Goal: Task Accomplishment & Management: Manage account settings

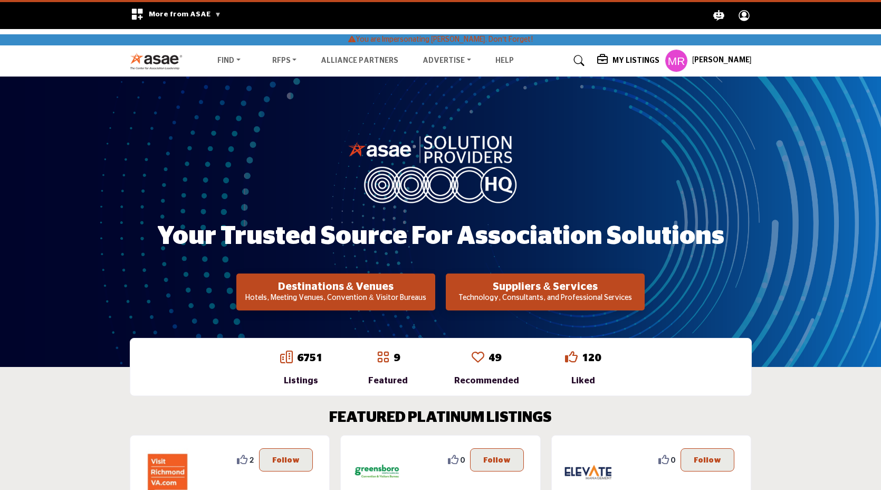
click at [687, 61] on profile-featured-4f060796-07ff-4b1f-b47e-f442a4ece3ce "Show hide supplier dropdown" at bounding box center [676, 60] width 23 height 23
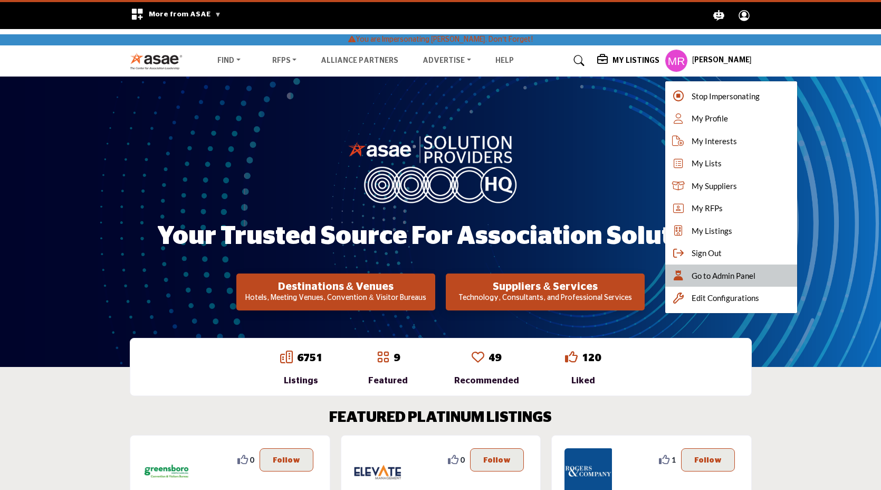
click at [686, 277] on icon at bounding box center [679, 275] width 16 height 11
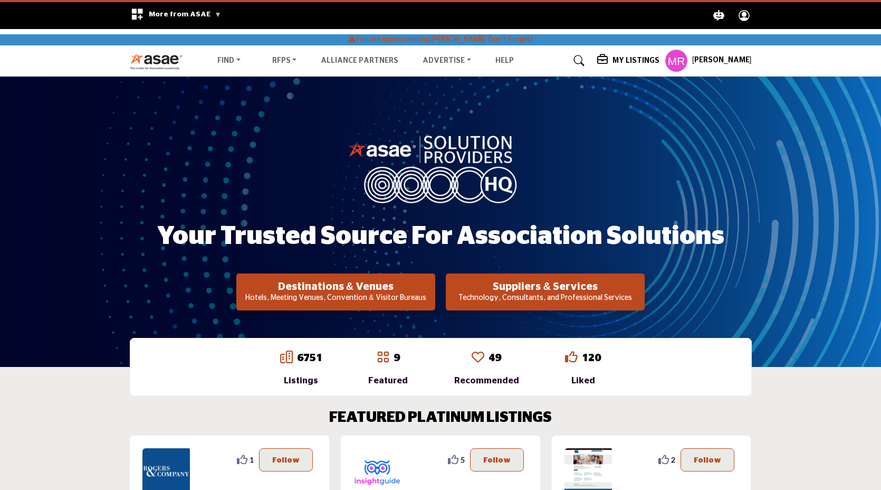
click at [730, 59] on h5 "Michael Ross" at bounding box center [722, 60] width 60 height 11
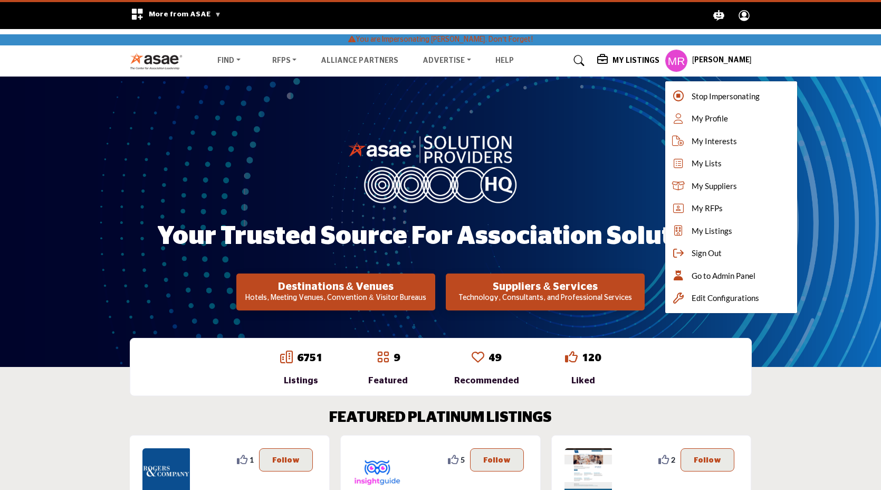
click at [730, 59] on h5 "Michael Ross" at bounding box center [722, 60] width 60 height 11
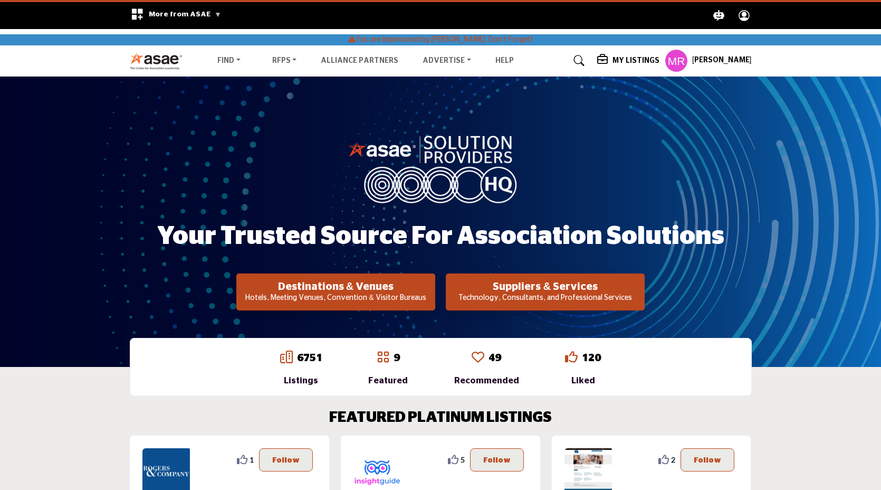
click at [730, 59] on h5 "Michael Ross" at bounding box center [722, 60] width 60 height 11
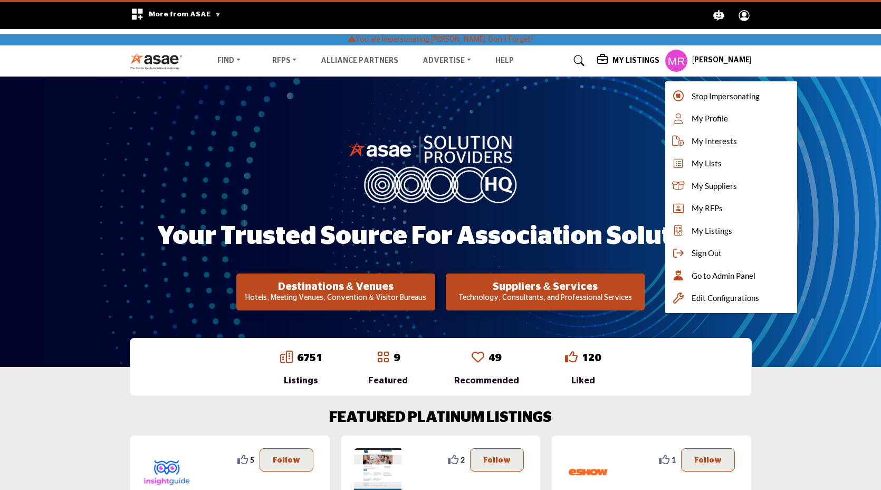
copy body "Michael Ross Stop Impersonating My Profile My Interests My Lists My Suppliers M…"
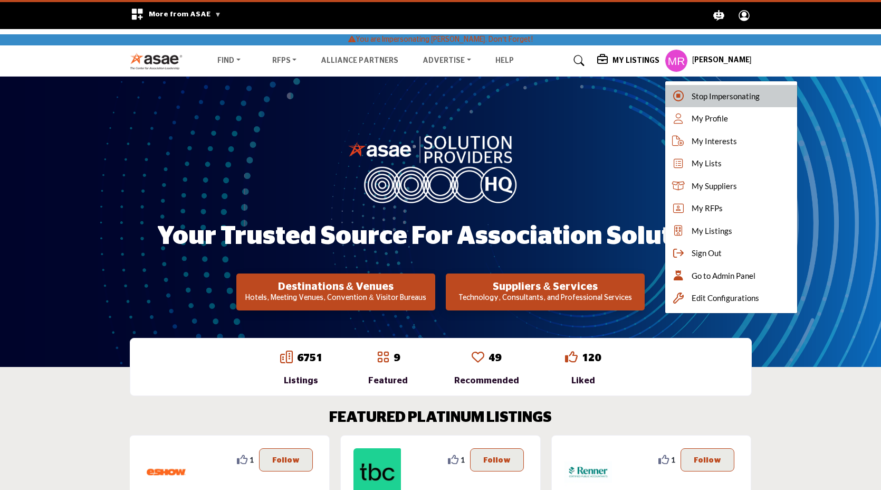
click at [739, 98] on span "Stop Impersonating" at bounding box center [726, 96] width 68 height 12
